Goal: Task Accomplishment & Management: Use online tool/utility

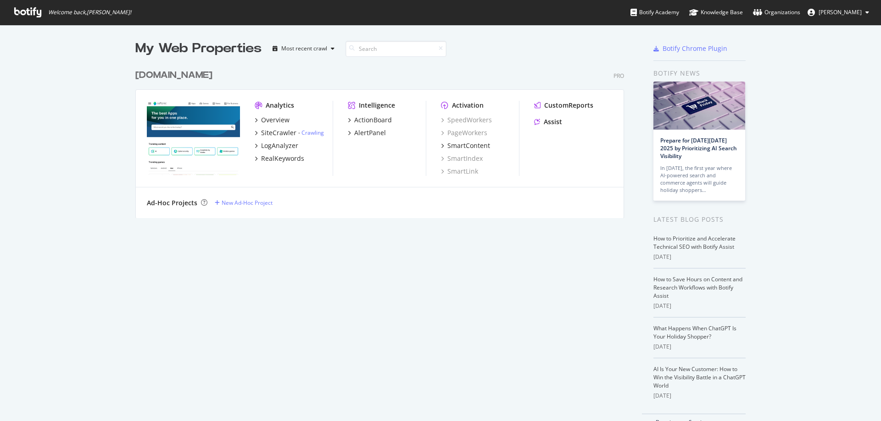
scroll to position [415, 867]
click at [284, 146] on div "LogAnalyzer" at bounding box center [279, 145] width 37 height 9
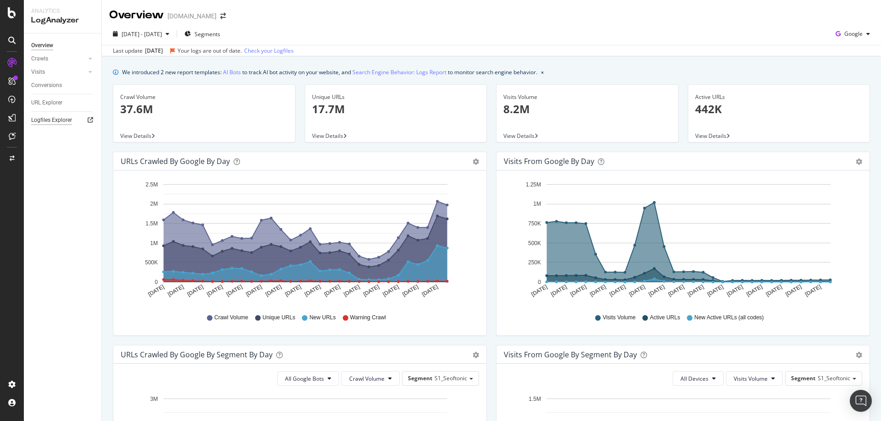
click at [44, 122] on div "Logfiles Explorer" at bounding box center [51, 121] width 41 height 10
